Goal: Information Seeking & Learning: Learn about a topic

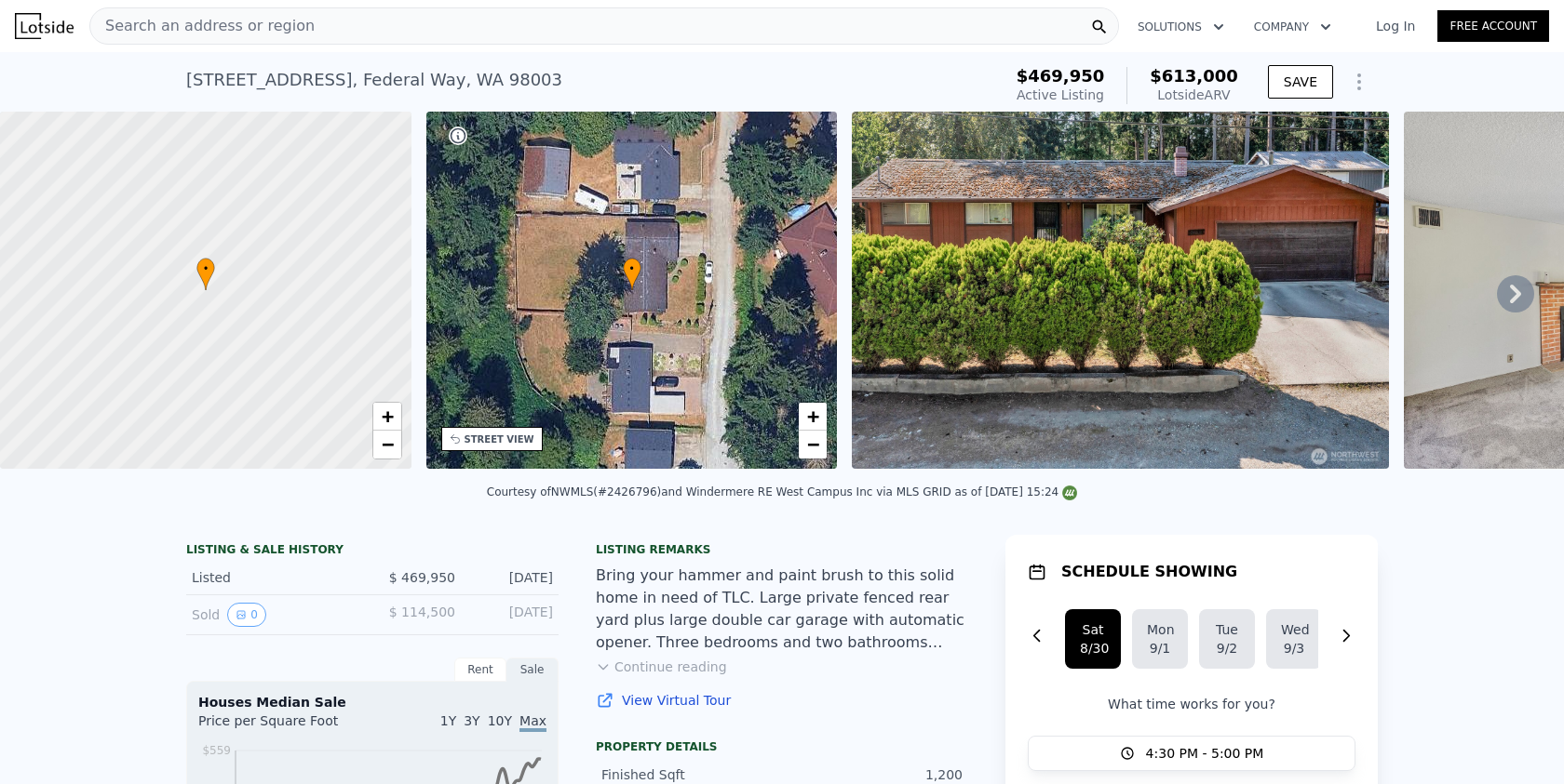
click at [427, 19] on div "Search an address or region" at bounding box center [604, 25] width 1030 height 37
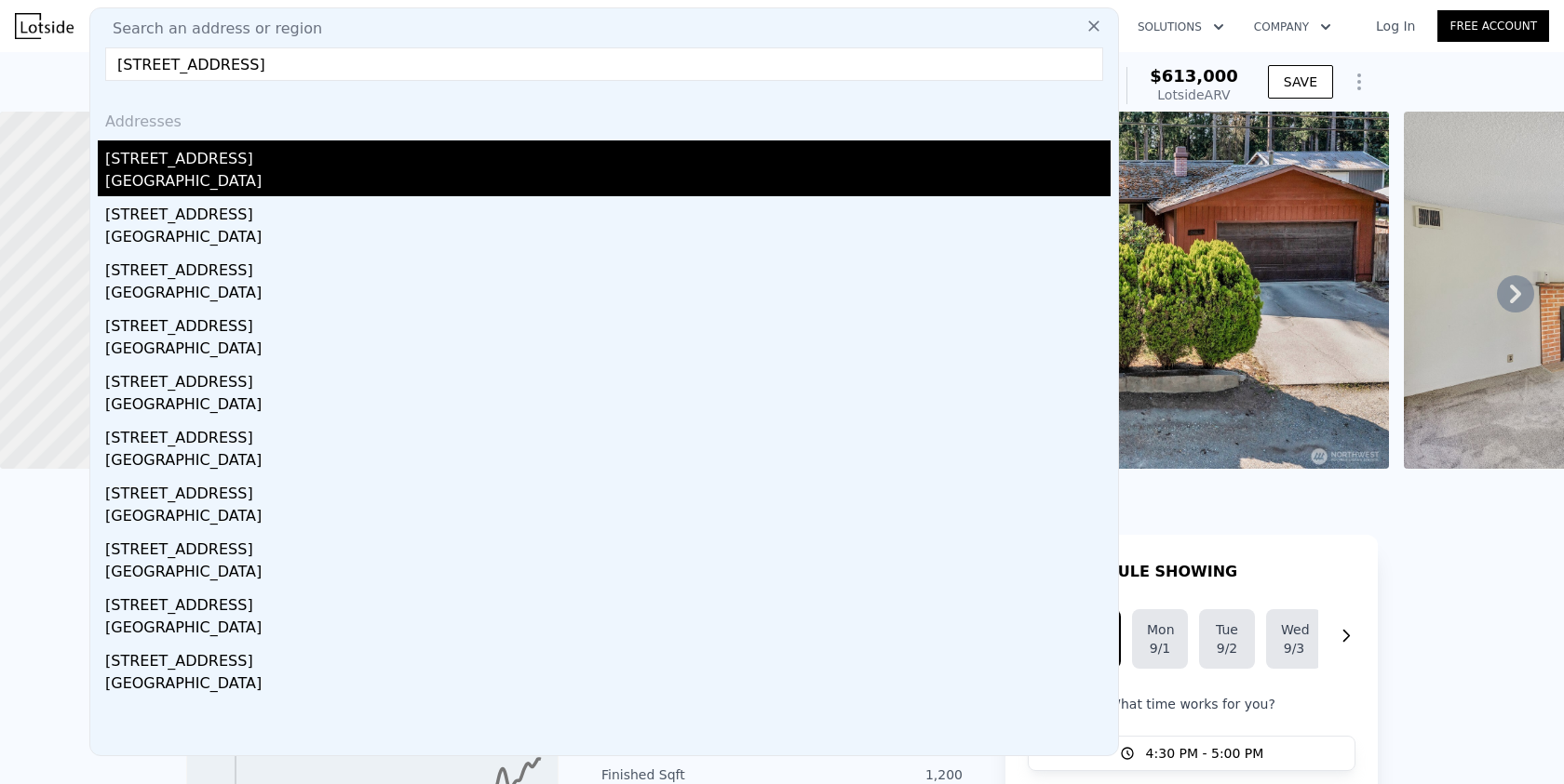
type input "[STREET_ADDRESS]"
click at [341, 181] on div "[GEOGRAPHIC_DATA]" at bounding box center [607, 183] width 1005 height 26
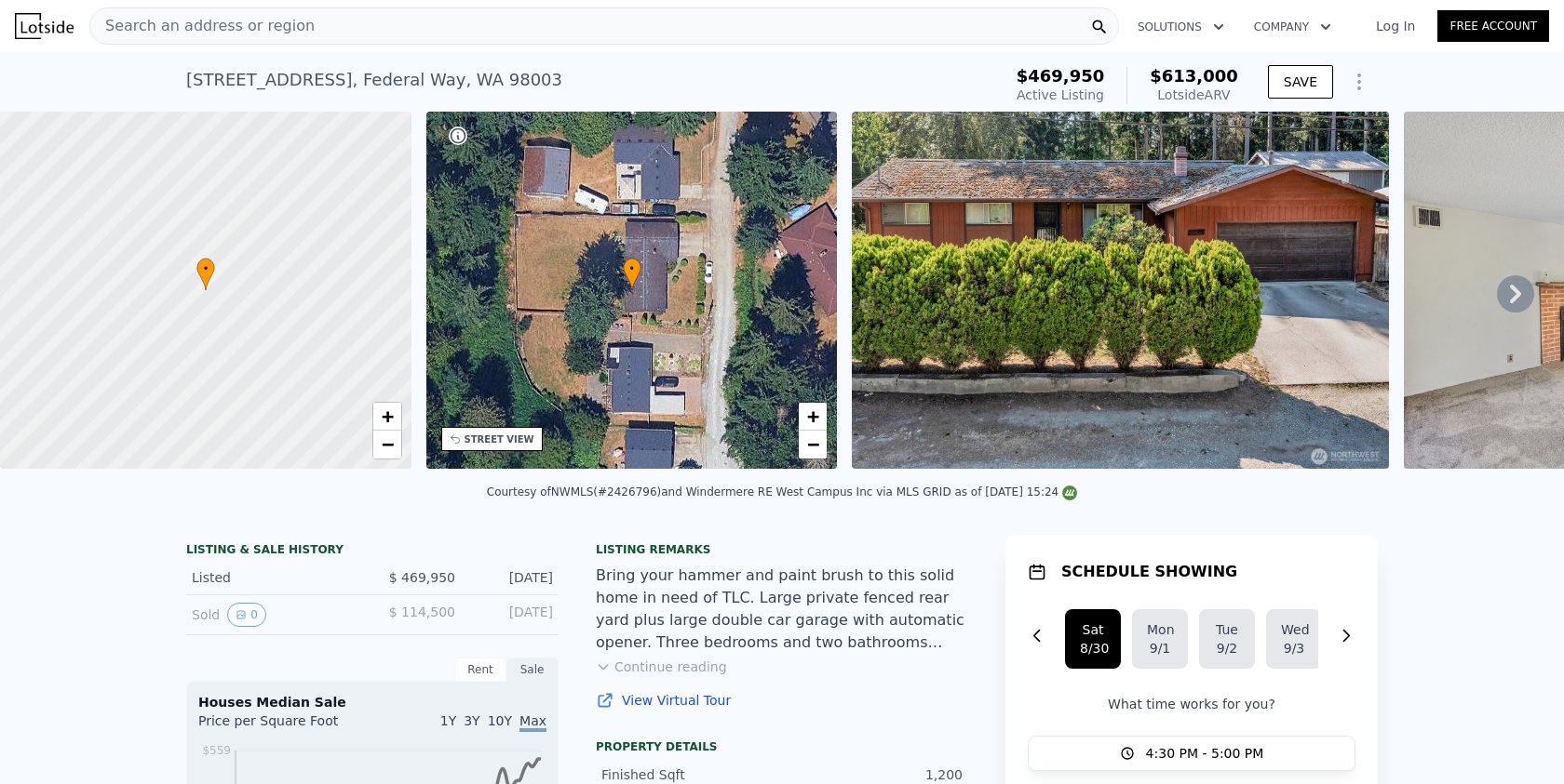
type input "5"
type input "2.75"
type input "1230"
type input "2190"
type input "8330"
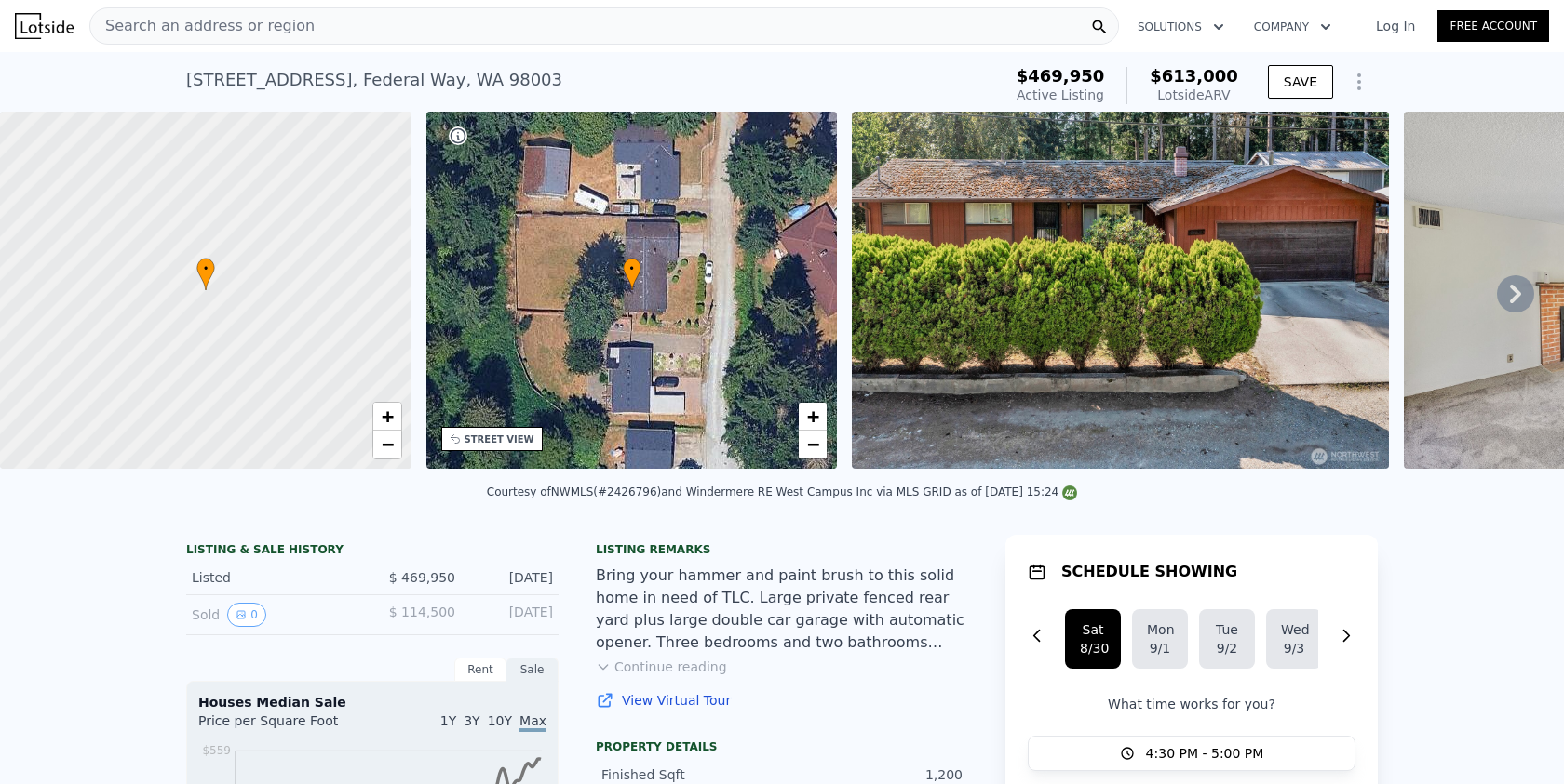
type input "13938"
type input "$ 660,000"
type input "$ 184,469"
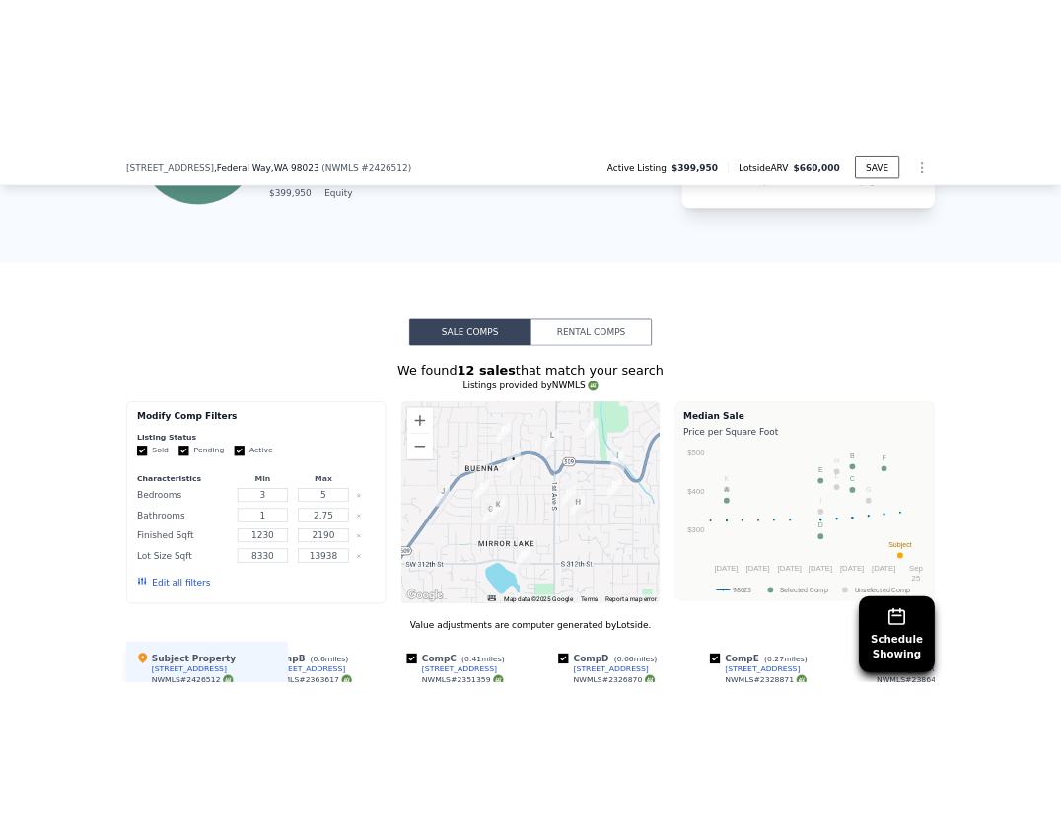
scroll to position [1240, 0]
